Goal: Task Accomplishment & Management: Complete application form

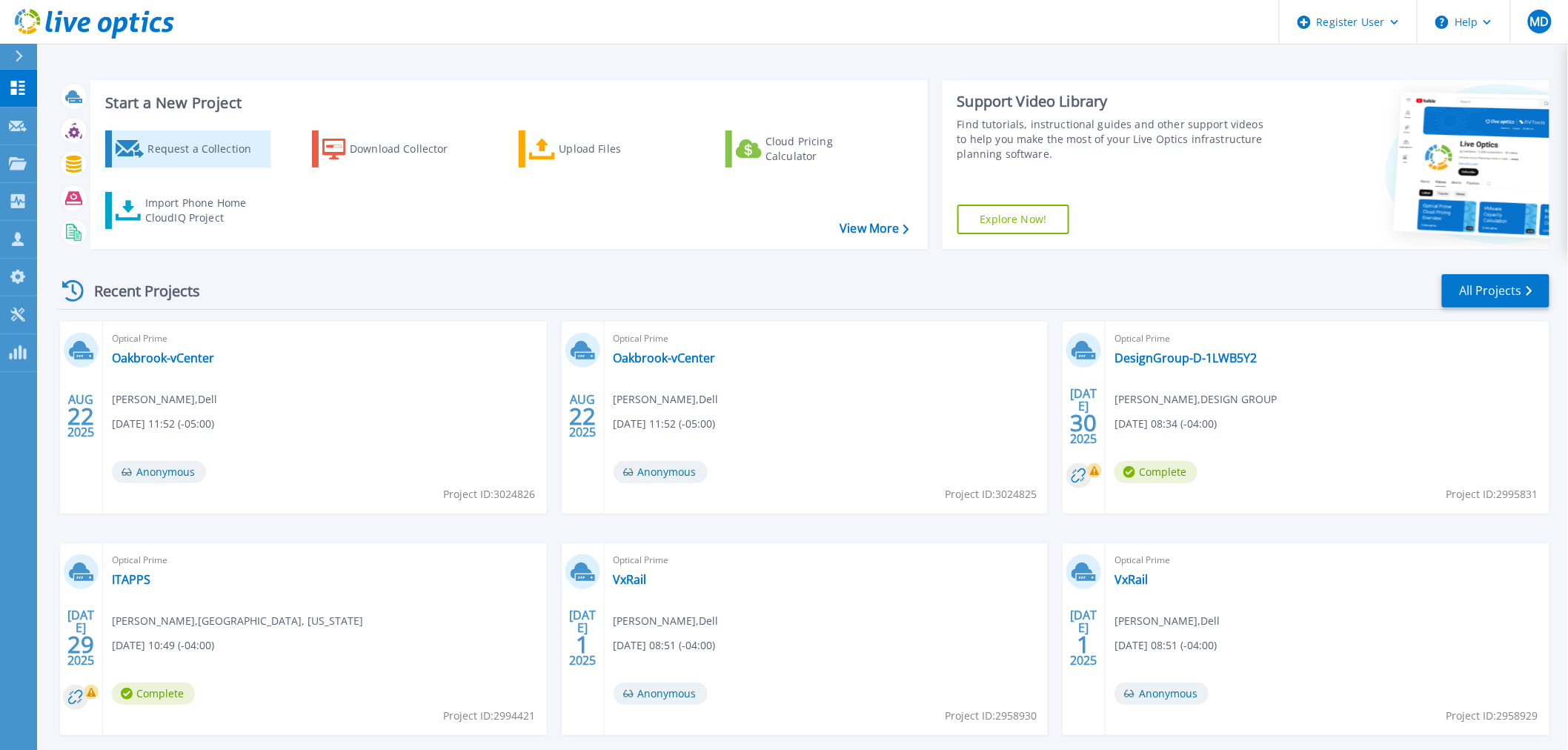
click at [223, 146] on div "Request a Collection" at bounding box center [206, 149] width 119 height 30
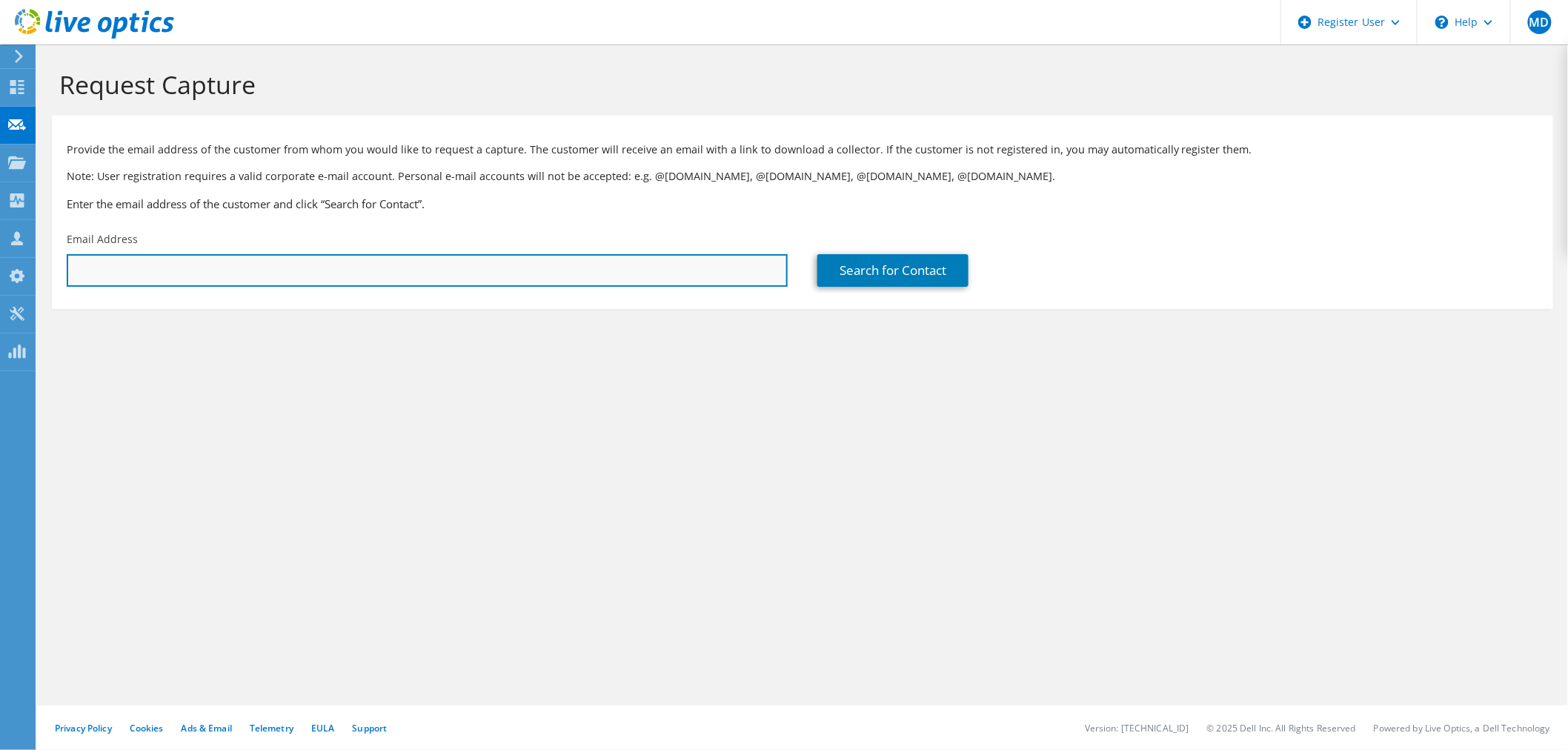
click at [533, 267] on input "text" at bounding box center [427, 270] width 721 height 33
paste input "[PERSON_NAME][EMAIL_ADDRESS][DOMAIN_NAME]"
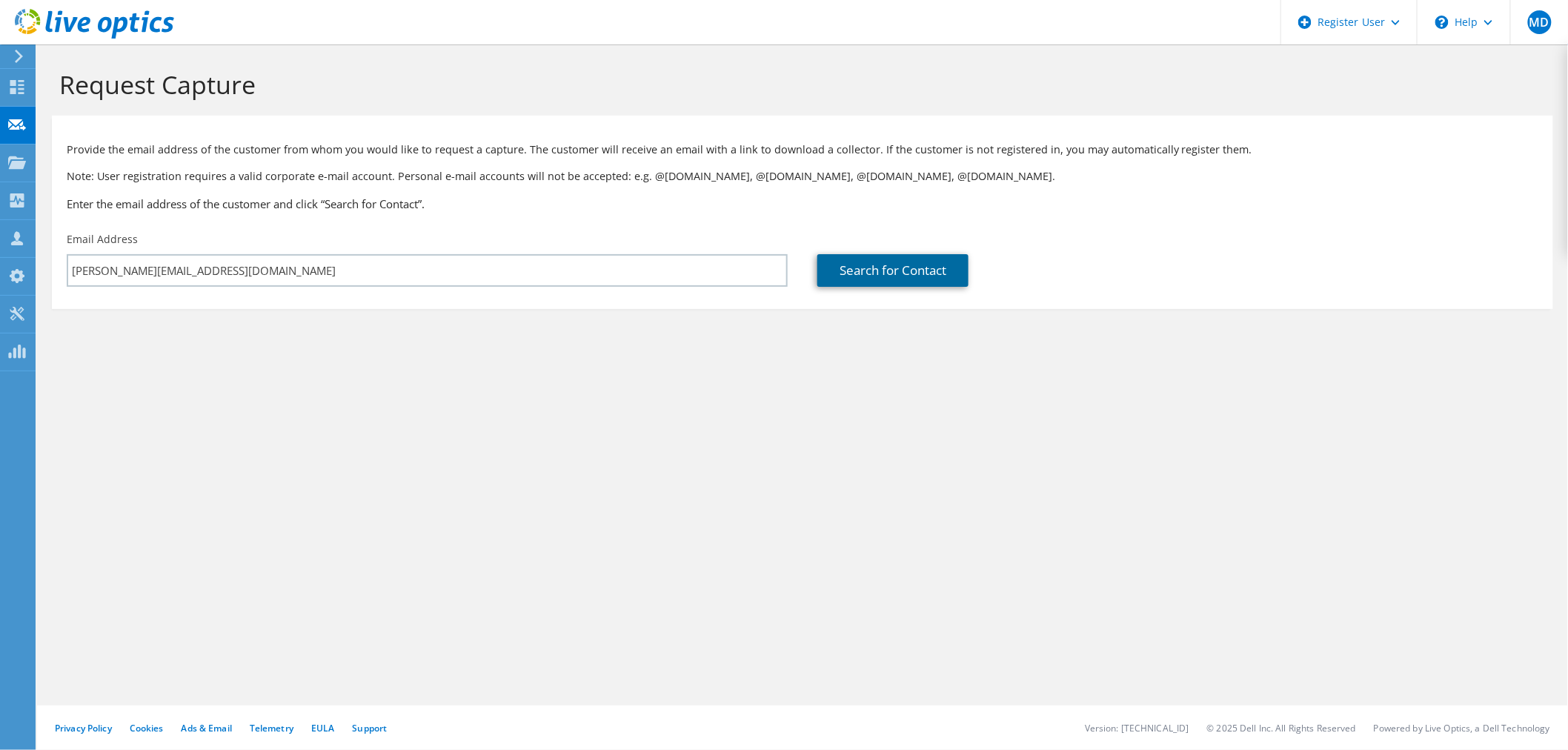
click at [904, 263] on link "Search for Contact" at bounding box center [893, 270] width 152 height 33
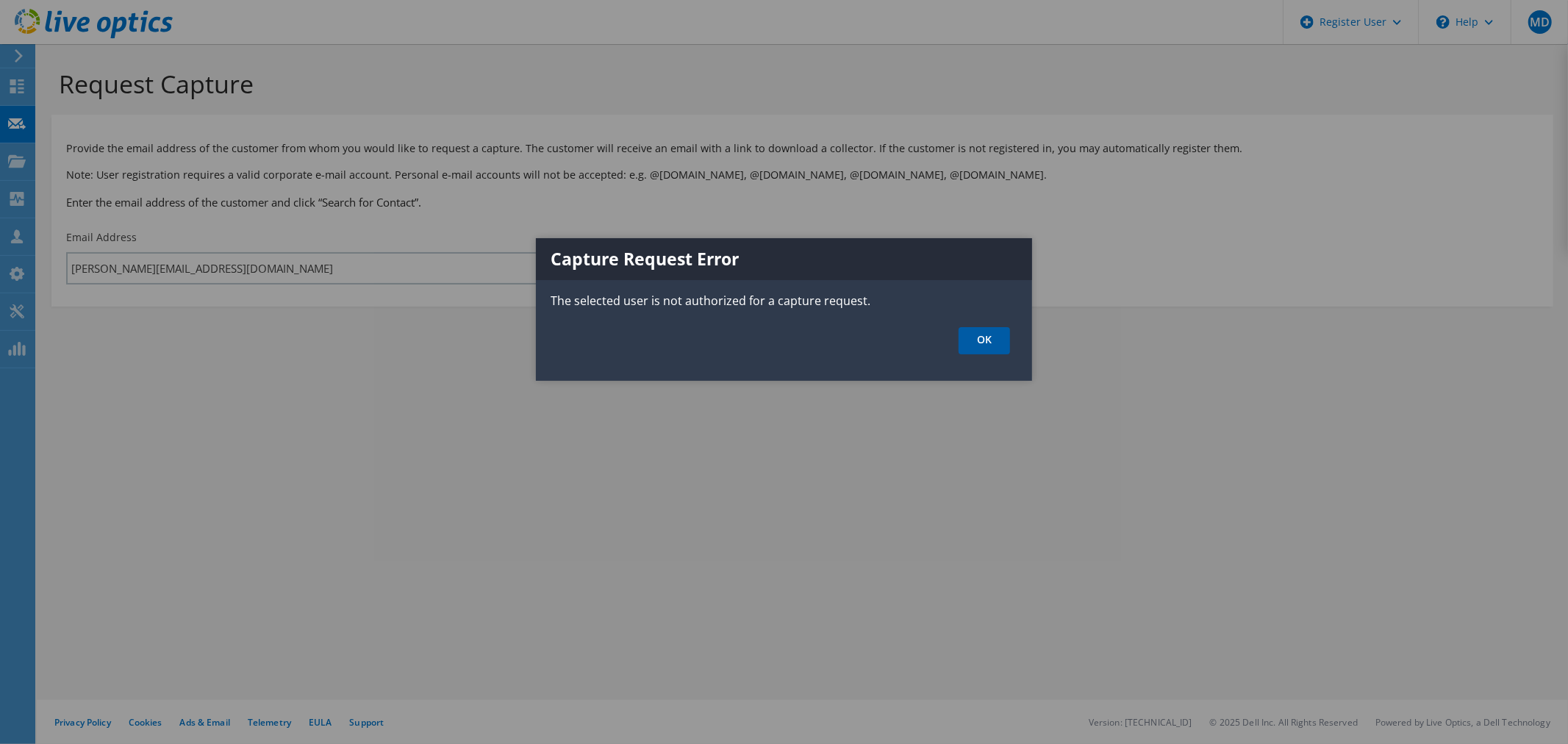
click at [1005, 342] on link "OK" at bounding box center [984, 340] width 52 height 27
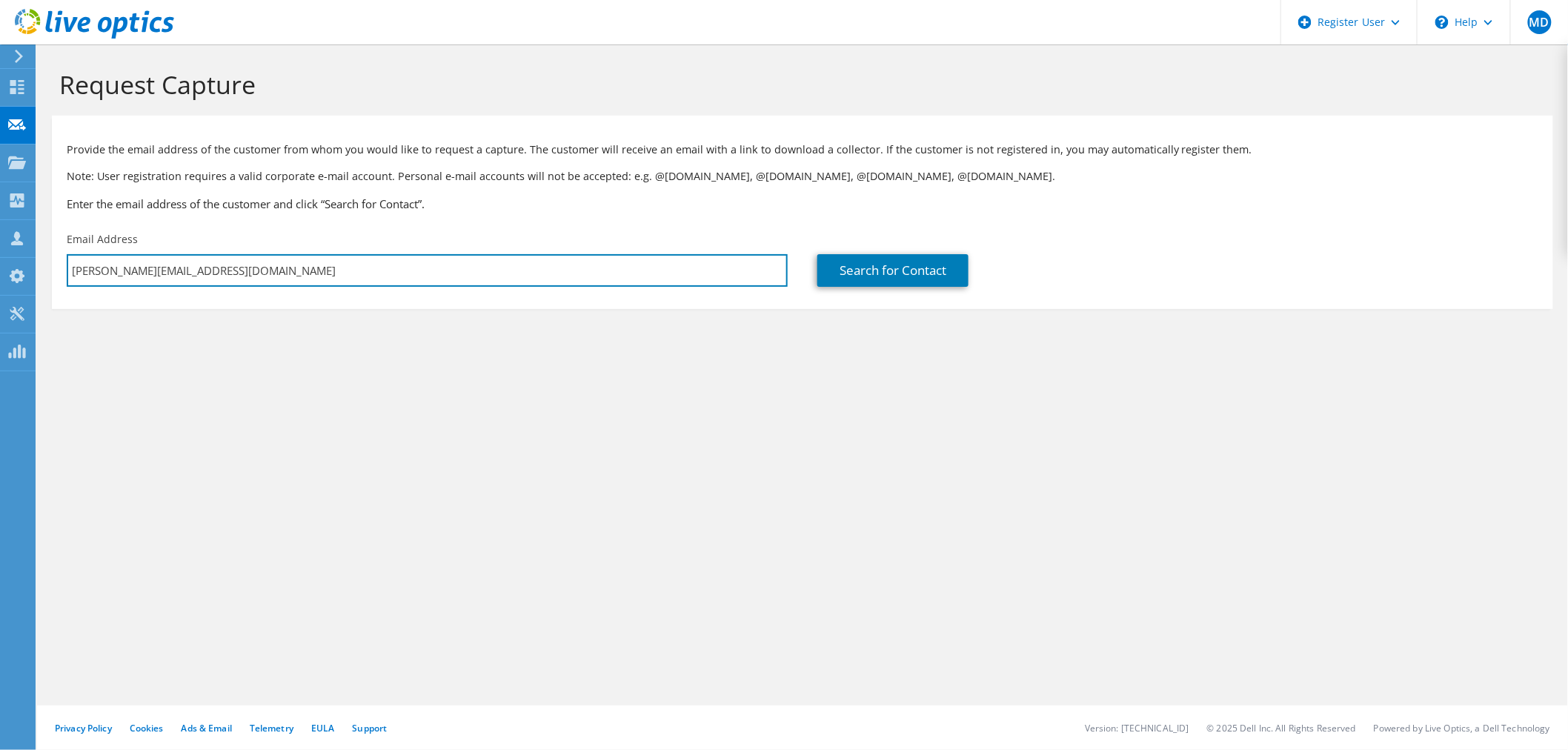
drag, startPoint x: 224, startPoint y: 259, endPoint x: 61, endPoint y: 263, distance: 163.0
click at [61, 263] on div "Email Address [PERSON_NAME][EMAIL_ADDRESS][DOMAIN_NAME]" at bounding box center [427, 259] width 751 height 70
paste input "rinivas.selvaraj"
type input "[EMAIL_ADDRESS][DOMAIN_NAME]"
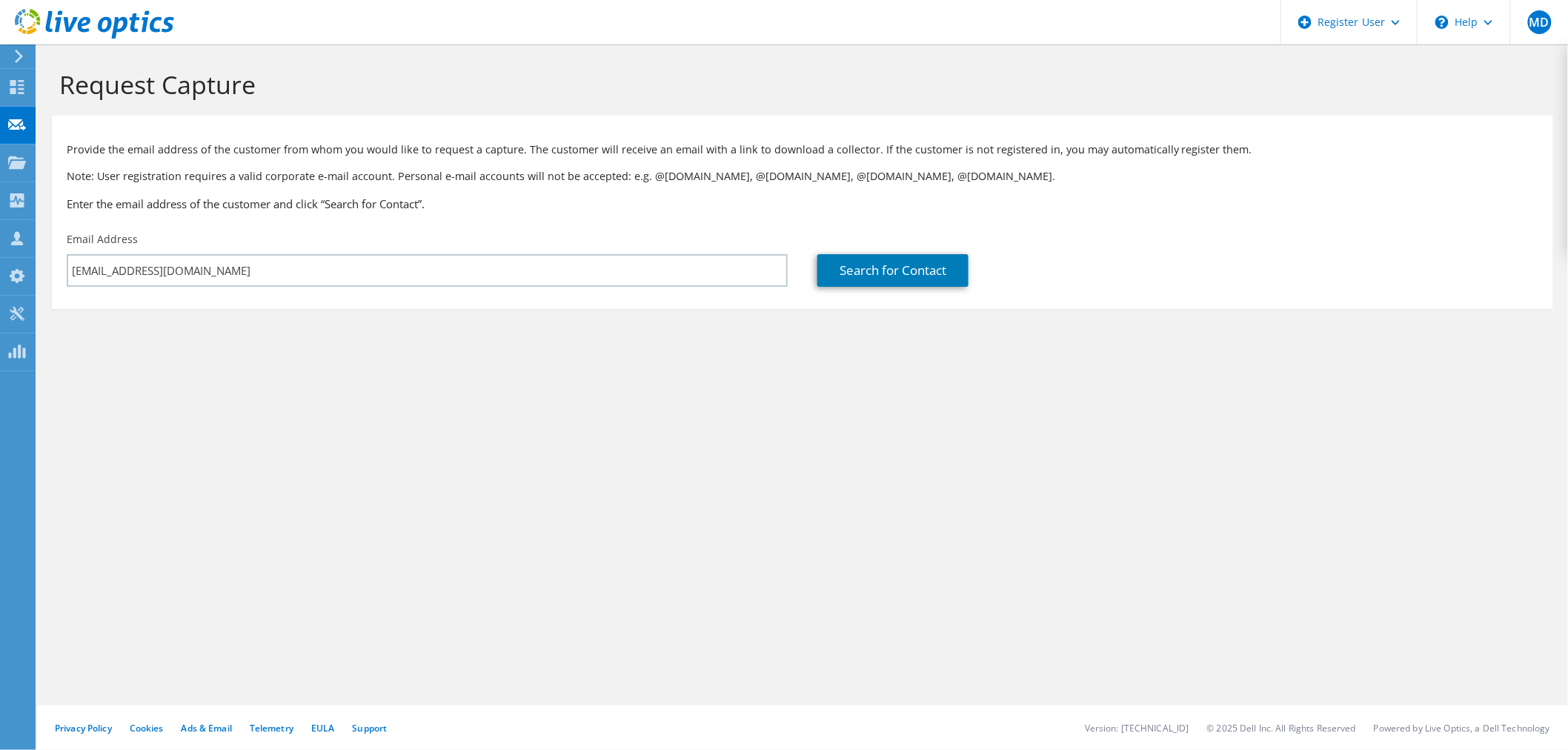
click at [985, 292] on div "Search for Contact" at bounding box center [1178, 259] width 751 height 70
click at [958, 287] on div "Search for Contact" at bounding box center [1178, 259] width 751 height 70
click at [951, 279] on link "Search for Contact" at bounding box center [893, 270] width 152 height 33
type input "Z S ASSOCIATES, INC."
type input "Srinivas"
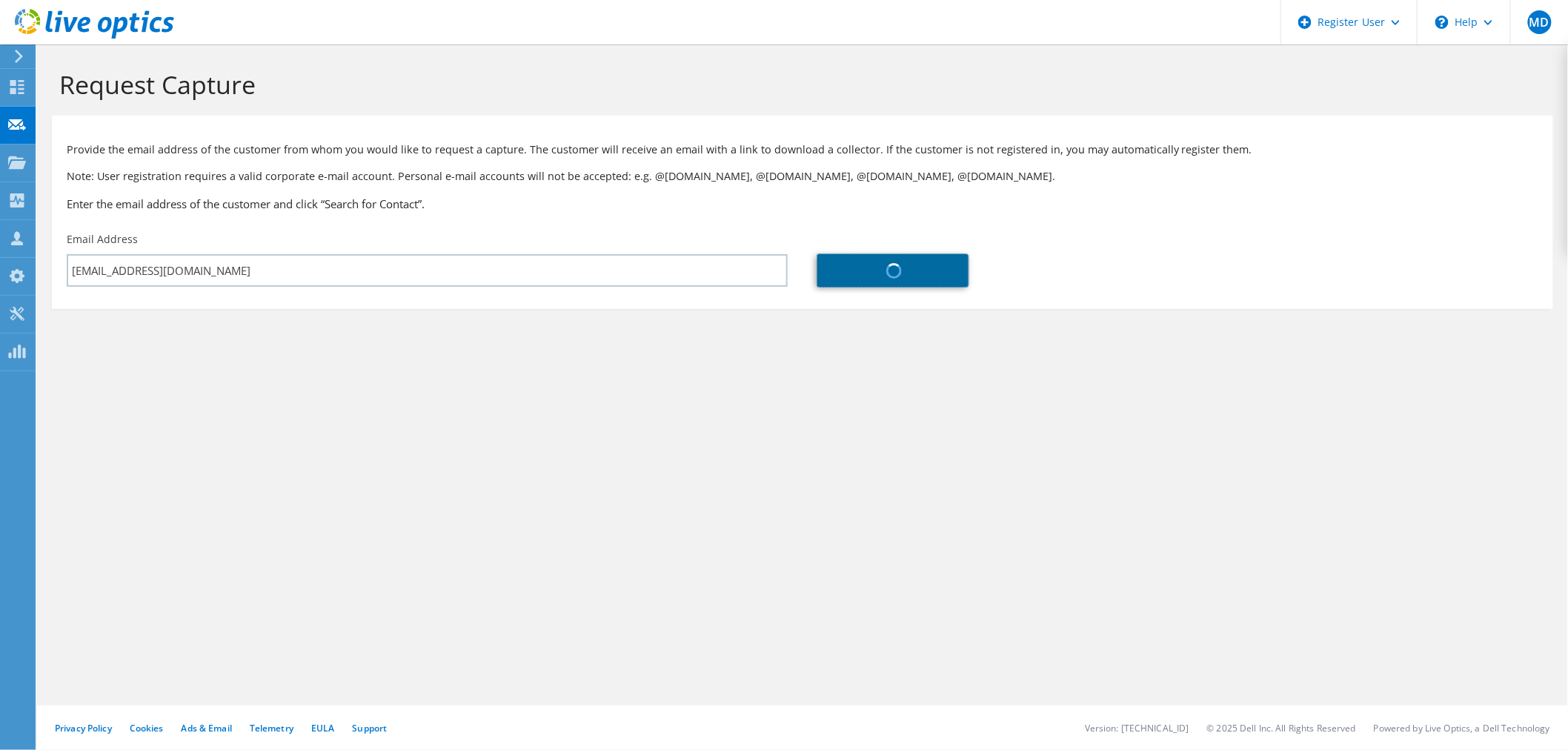
type input "Selvaraj"
type input "[GEOGRAPHIC_DATA]"
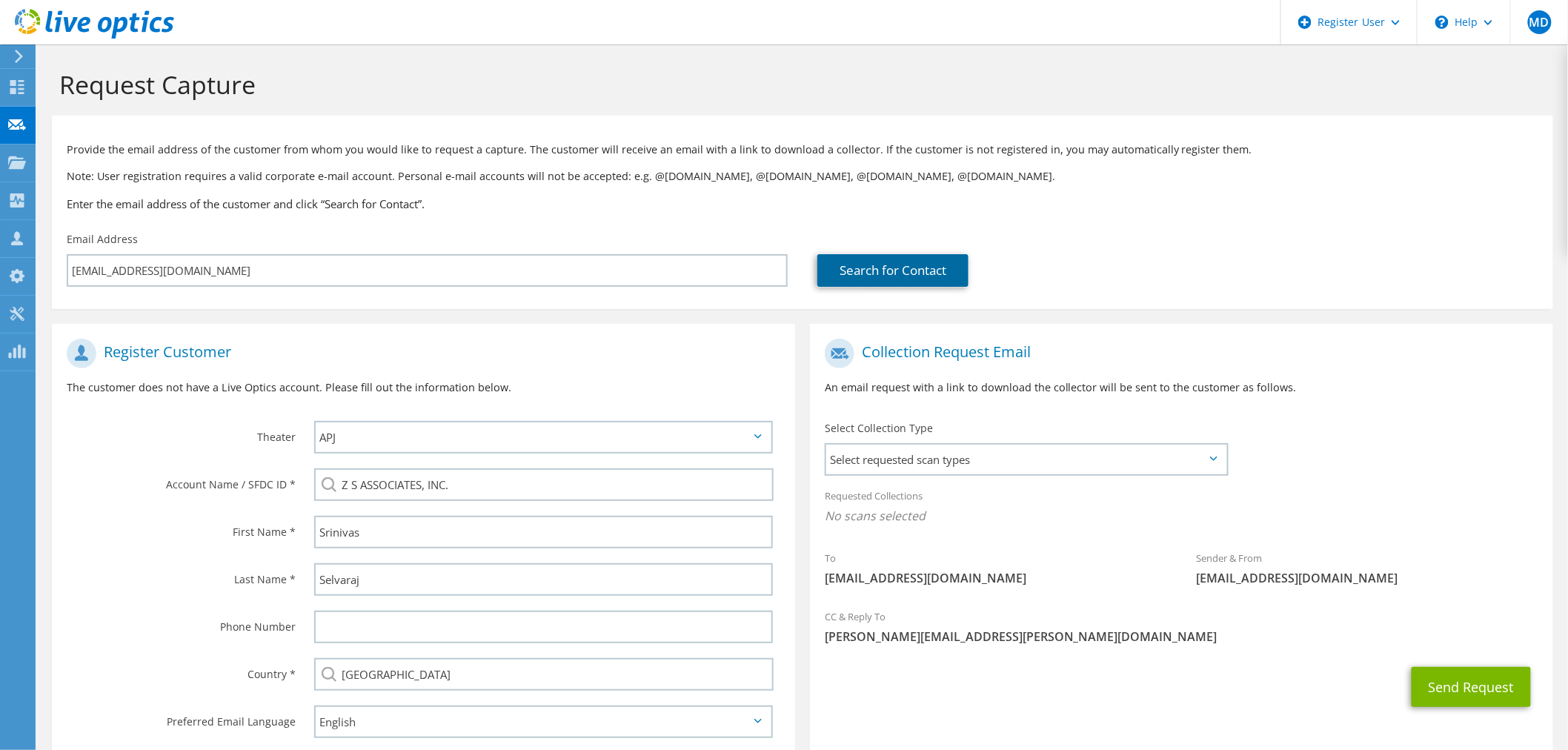
scroll to position [82, 0]
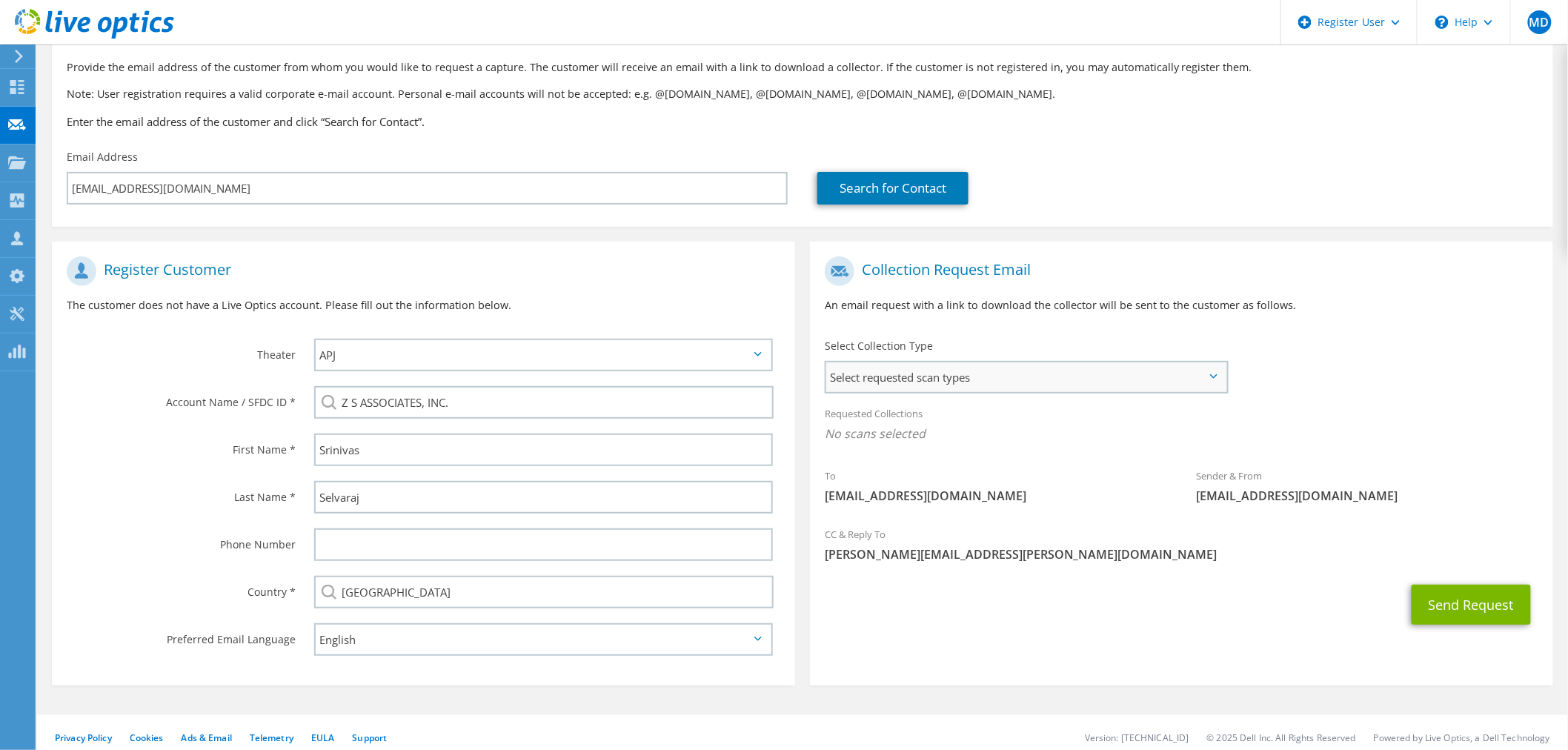
click at [1161, 381] on span "Select requested scan types" at bounding box center [1026, 377] width 400 height 30
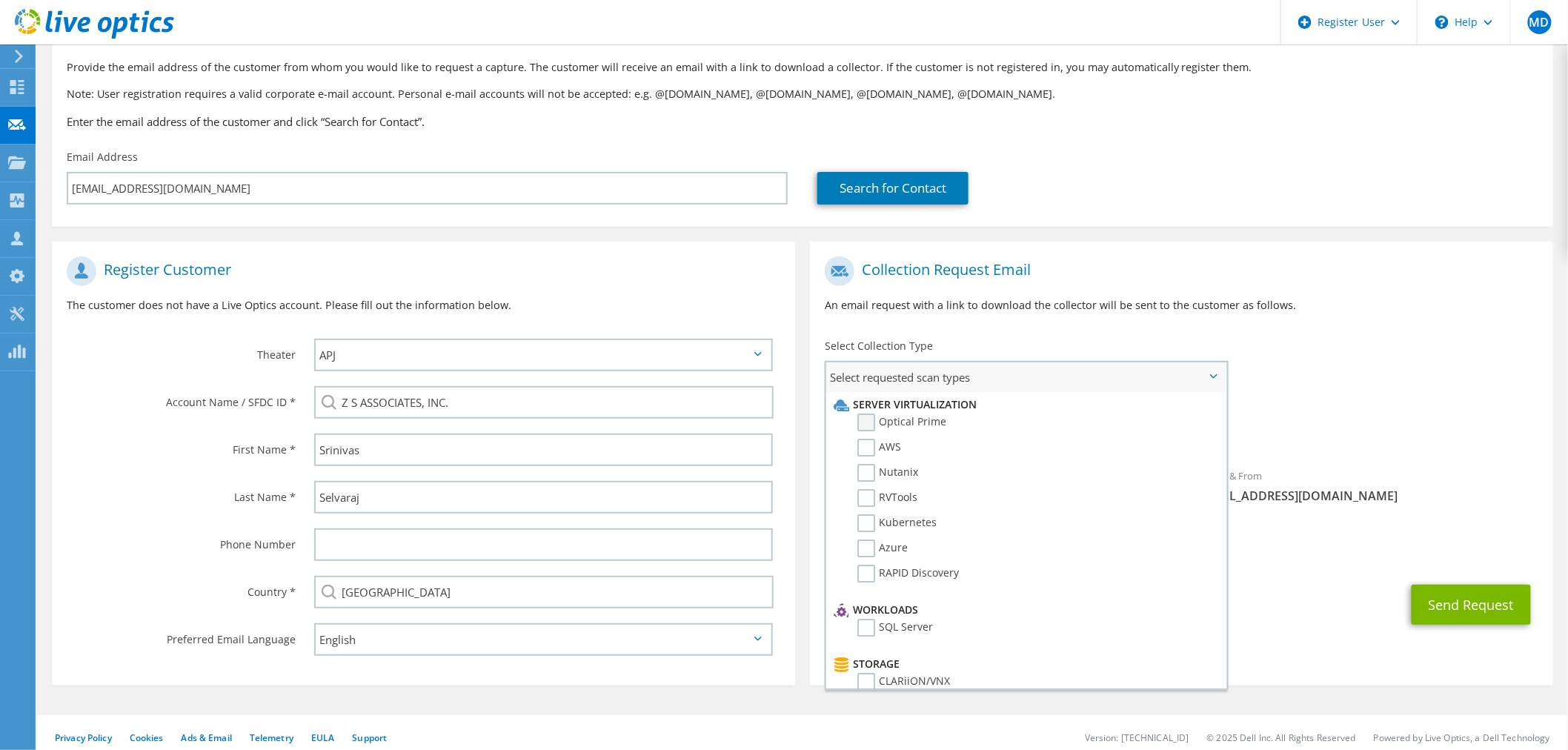
click at [920, 420] on label "Optical Prime" at bounding box center [902, 422] width 89 height 18
click at [0, 0] on input "Optical Prime" at bounding box center [0, 0] width 0 height 0
click at [1300, 363] on div "To [EMAIL_ADDRESS][DOMAIN_NAME] Sender & From [EMAIL_ADDRESS][DOMAIN_NAME]" at bounding box center [1181, 385] width 743 height 274
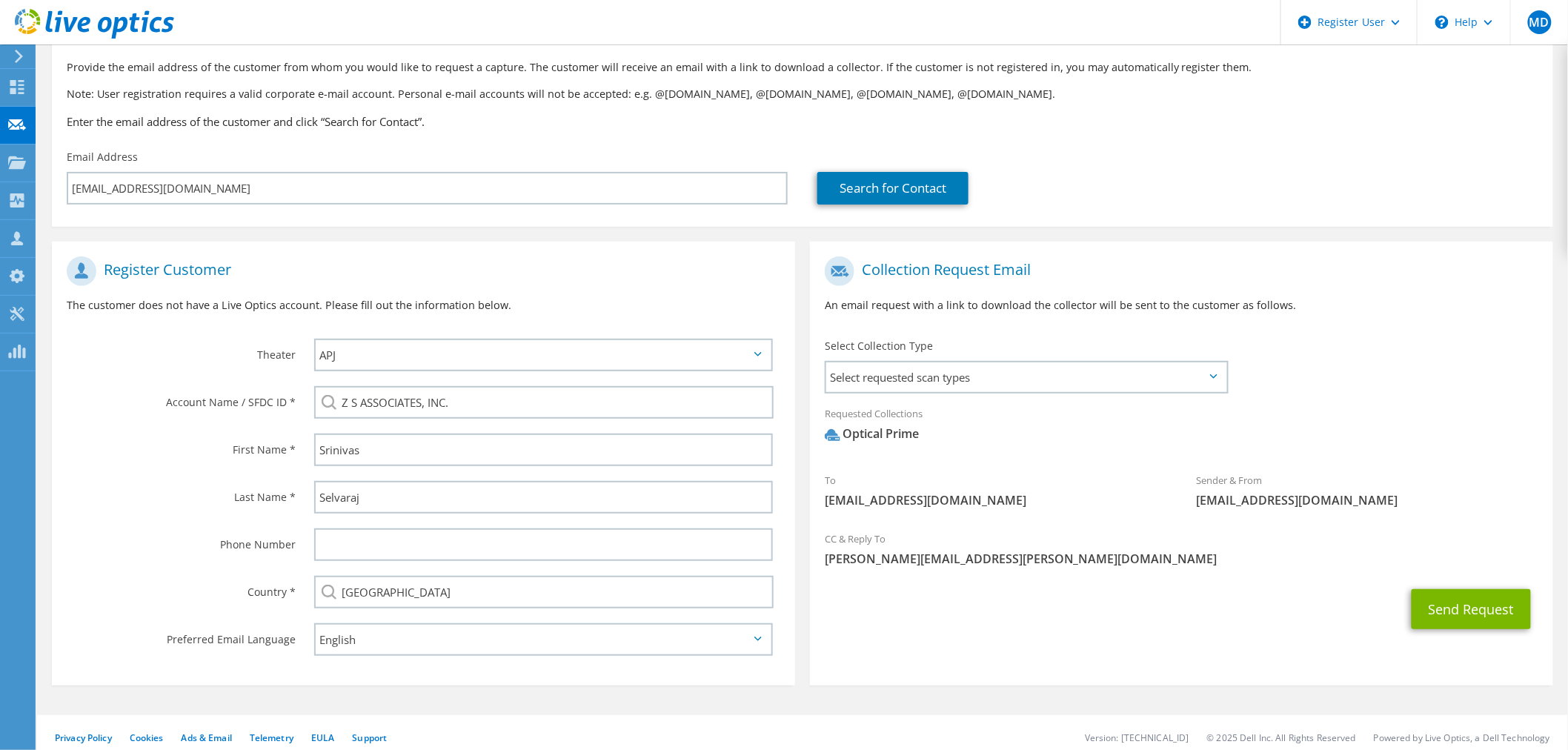
click at [1216, 376] on icon at bounding box center [1214, 376] width 7 height 4
click at [1207, 383] on span "Select requested scan types" at bounding box center [1026, 377] width 400 height 30
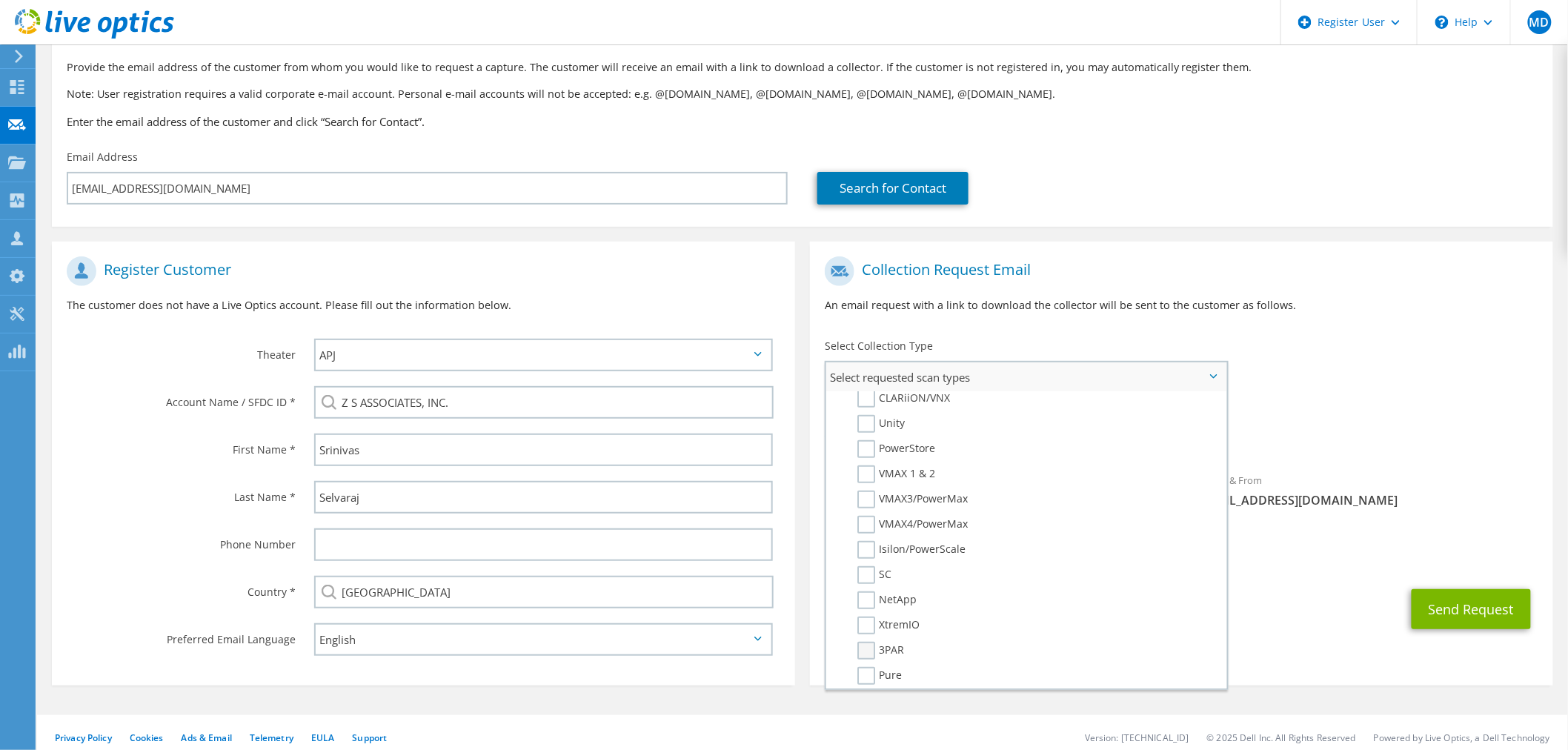
scroll to position [247, 0]
click at [872, 451] on label "Unity" at bounding box center [881, 460] width 48 height 18
click at [0, 0] on input "Unity" at bounding box center [0, 0] width 0 height 0
click at [1221, 373] on span "Select requested scan types" at bounding box center [1026, 377] width 400 height 30
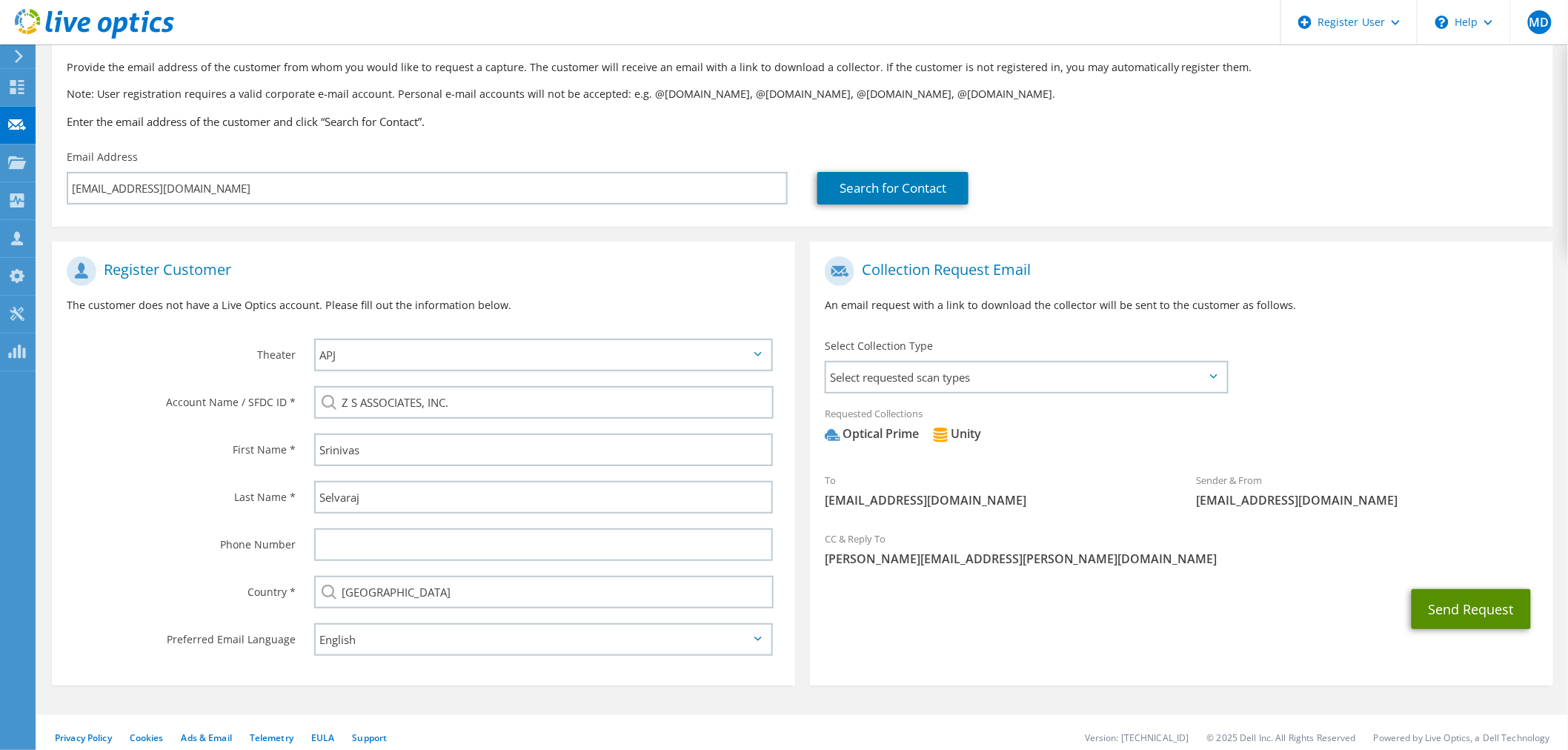
click at [1441, 603] on button "Send Request" at bounding box center [1471, 608] width 119 height 40
